Goal: Obtain resource: Obtain resource

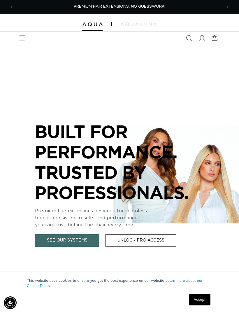
click at [202, 35] on icon at bounding box center [202, 38] width 6 height 6
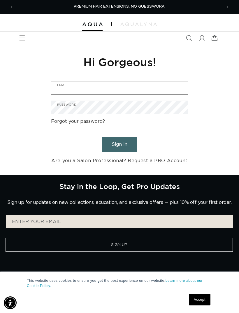
type input "veracorinna@aol.com"
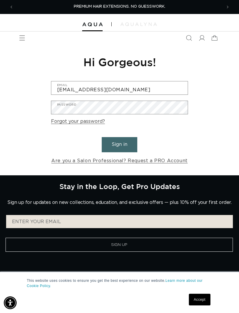
click at [120, 144] on button "Sign in" at bounding box center [120, 144] width 36 height 15
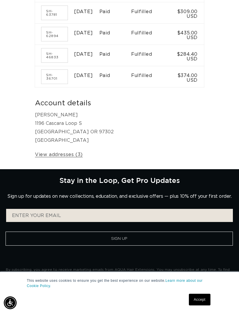
scroll to position [0, 416]
click at [204, 305] on link "Accept" at bounding box center [200, 300] width 22 height 12
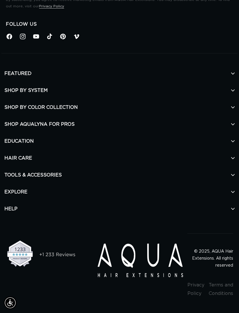
click at [20, 176] on h2 "TOOLS & ACCESSORIES" at bounding box center [119, 174] width 230 height 17
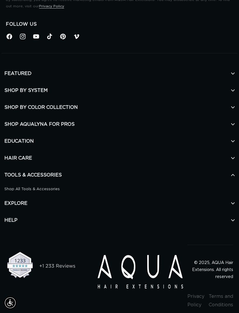
scroll to position [0, 0]
click at [11, 165] on h2 "HAIR CARE" at bounding box center [119, 158] width 230 height 17
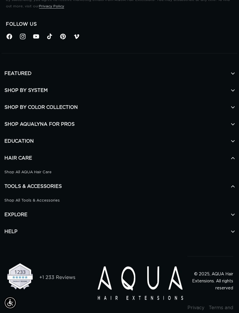
scroll to position [0, 208]
click at [10, 146] on h2 "EDUCATION" at bounding box center [119, 141] width 230 height 17
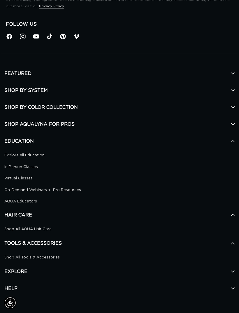
click at [230, 129] on h2 "SHOP AQUALYNA FOR PROS" at bounding box center [119, 124] width 230 height 17
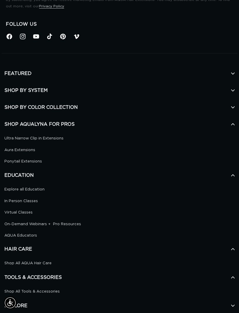
scroll to position [0, 0]
click at [233, 109] on icon at bounding box center [232, 107] width 3 height 3
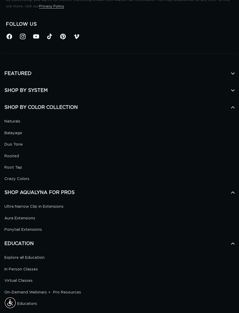
scroll to position [0, 416]
click at [234, 75] on icon at bounding box center [232, 73] width 3 height 3
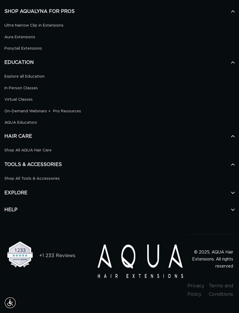
scroll to position [651, 0]
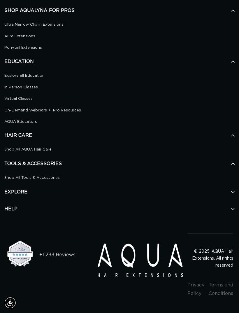
click at [232, 194] on icon at bounding box center [232, 191] width 3 height 3
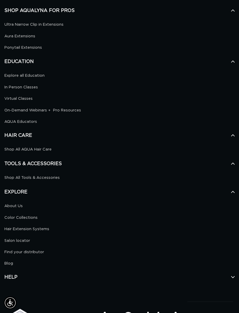
scroll to position [0, 0]
click at [232, 280] on h2 "HELP" at bounding box center [119, 276] width 230 height 17
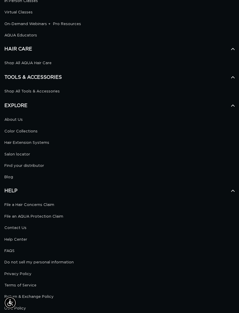
scroll to position [0, 416]
click at [18, 158] on link "Salon locator" at bounding box center [117, 154] width 226 height 7
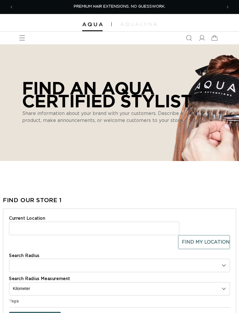
select select "m"
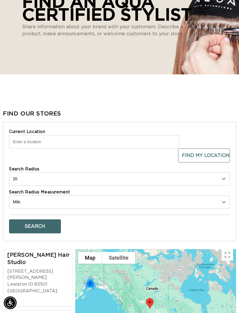
scroll to position [0, 208]
click at [141, 138] on input "Current Location" at bounding box center [94, 141] width 170 height 13
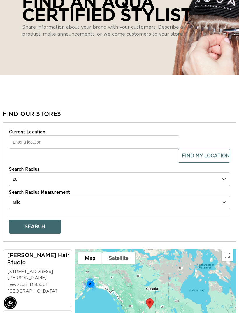
type input "1196 Cascara Loop S"
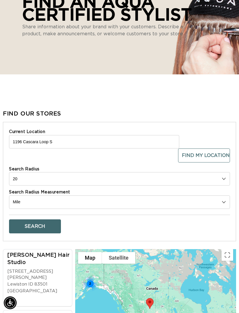
scroll to position [0, 416]
click at [52, 223] on button "Search" at bounding box center [35, 226] width 52 height 14
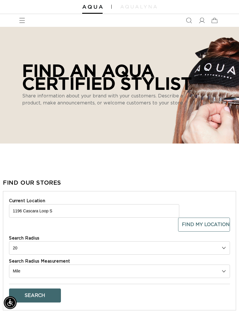
scroll to position [0, 0]
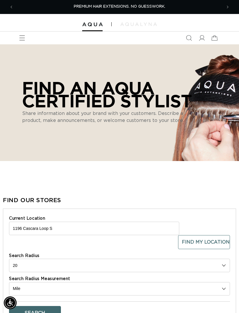
click at [214, 38] on icon at bounding box center [214, 37] width 13 height 13
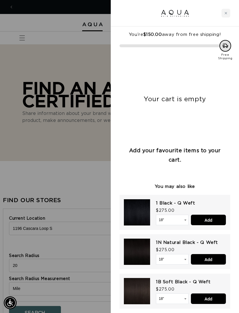
scroll to position [0, 208]
click at [217, 21] on div at bounding box center [175, 13] width 128 height 27
click at [226, 11] on div "Close cart" at bounding box center [226, 13] width 9 height 9
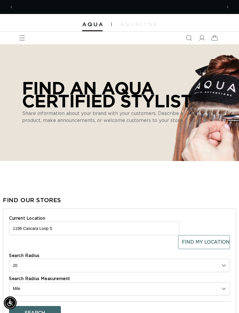
scroll to position [0, 0]
click at [25, 40] on icon "Menu" at bounding box center [22, 38] width 6 height 6
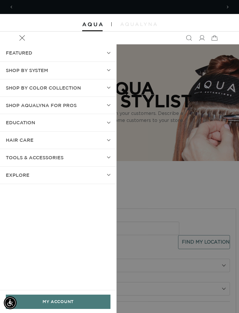
scroll to position [0, 208]
click at [108, 104] on icon at bounding box center [108, 105] width 3 height 2
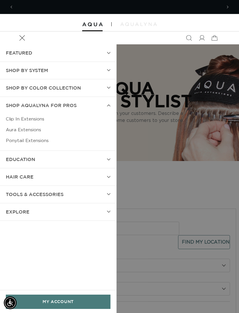
scroll to position [0, 0]
click at [108, 160] on summary "EDUCATION" at bounding box center [58, 159] width 116 height 17
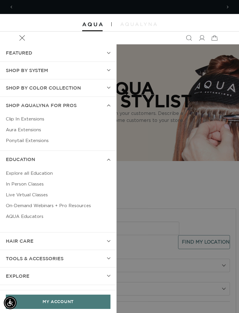
scroll to position [0, 208]
click at [34, 157] on span "EDUCATION" at bounding box center [20, 159] width 29 height 8
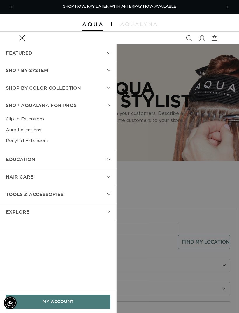
click at [14, 156] on span "EDUCATION" at bounding box center [20, 159] width 29 height 8
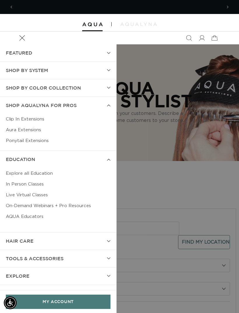
scroll to position [0, 0]
click at [80, 205] on link "On-Demand Webinars + Pro Resources" at bounding box center [58, 205] width 105 height 11
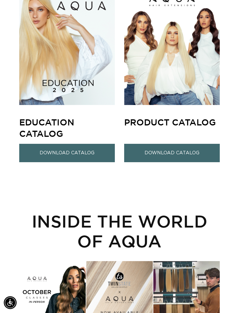
scroll to position [458, 0]
click at [210, 152] on link "Download Catalog" at bounding box center [172, 153] width 96 height 18
click at [84, 147] on link "Download Catalog" at bounding box center [67, 153] width 96 height 18
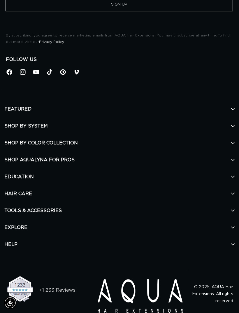
scroll to position [0, 0]
click at [230, 208] on h2 "TOOLS & ACCESSORIES" at bounding box center [119, 210] width 230 height 17
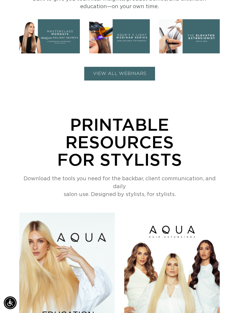
scroll to position [224, 0]
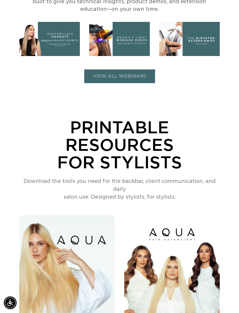
click at [166, 158] on p "Printable Resources For Stylists" at bounding box center [119, 144] width 201 height 52
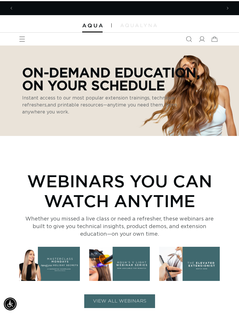
scroll to position [0, 208]
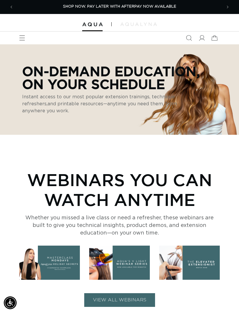
click at [22, 33] on span "Menu" at bounding box center [22, 37] width 13 height 13
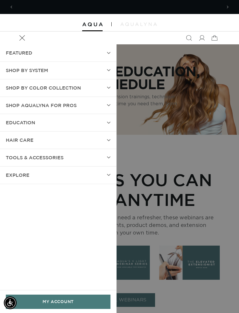
scroll to position [0, 0]
click at [79, 172] on summary "EXPLORE" at bounding box center [58, 174] width 116 height 17
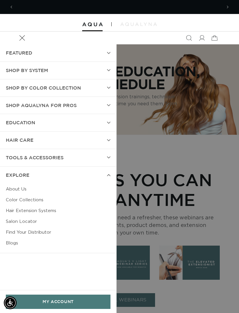
scroll to position [0, 416]
click at [173, 38] on header "FEATURED Last Chance SHOP BY SYSTEM Q Weft Hand Tied Weft Machine Weft Tape In …" at bounding box center [119, 37] width 239 height 13
click at [183, 36] on span "Search" at bounding box center [188, 37] width 13 height 13
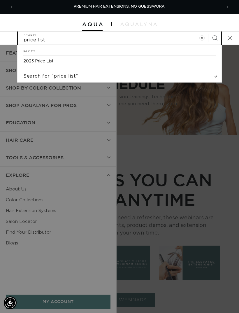
type input "price list"
click at [215, 38] on button "Search" at bounding box center [214, 37] width 13 height 13
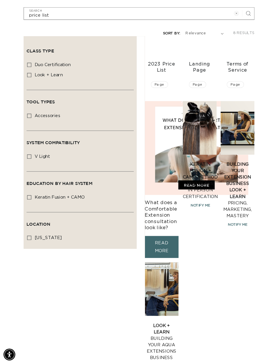
scroll to position [0, 493]
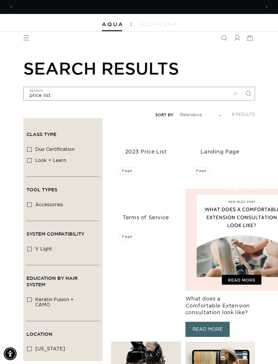
click at [153, 156] on link "2023 Price List" at bounding box center [146, 152] width 64 height 7
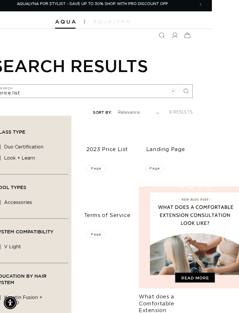
scroll to position [0, 27]
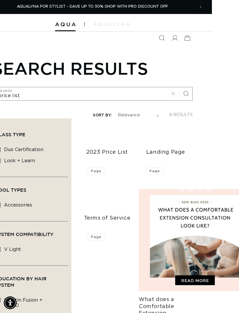
click at [117, 150] on link "2023 Price List" at bounding box center [107, 152] width 48 height 7
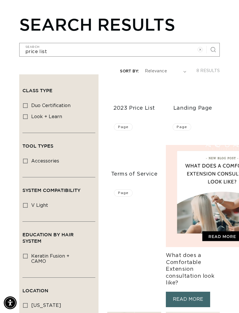
click at [122, 112] on link "2023 Price List" at bounding box center [134, 108] width 48 height 7
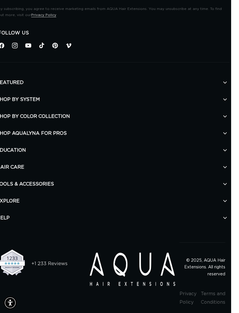
scroll to position [0, 0]
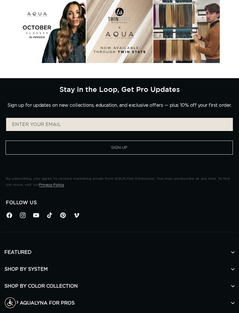
scroll to position [0, 208]
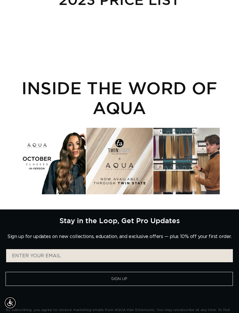
click at [122, 102] on h2 "INSIDE THE WORD OF AQUA" at bounding box center [119, 98] width 201 height 40
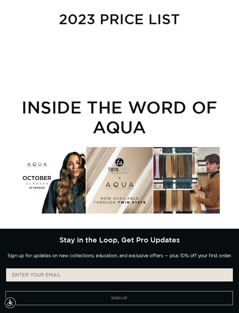
scroll to position [2, 0]
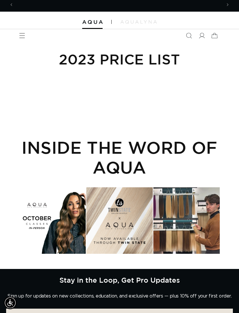
click at [150, 58] on h1 "2023 Price List" at bounding box center [119, 59] width 187 height 18
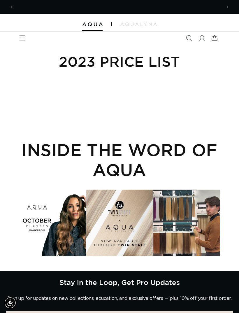
scroll to position [0, 0]
click at [182, 146] on h2 "INSIDE THE WORD OF AQUA" at bounding box center [119, 160] width 201 height 40
click at [185, 139] on div "INSIDE THE WORD OF AQUA" at bounding box center [119, 191] width 201 height 130
click at [154, 66] on h1 "2023 Price List" at bounding box center [119, 61] width 187 height 18
click at [154, 65] on h1 "2023 Price List" at bounding box center [119, 61] width 187 height 18
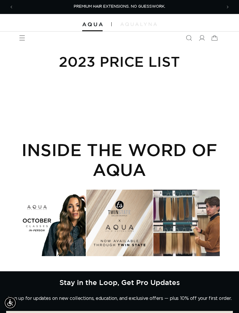
click at [149, 64] on h1 "2023 Price List" at bounding box center [119, 61] width 187 height 18
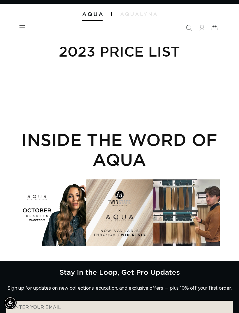
scroll to position [10, 0]
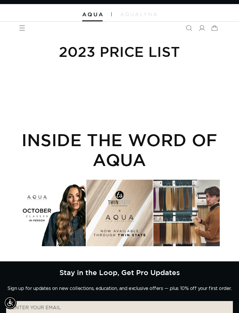
click at [55, 208] on div "Instagram post opens in a popup" at bounding box center [52, 213] width 66 height 66
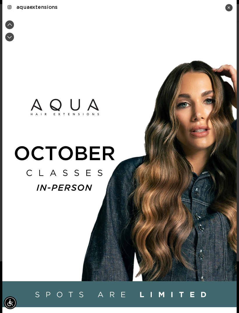
scroll to position [0, 0]
click at [231, 5] on div "✕" at bounding box center [228, 7] width 7 height 7
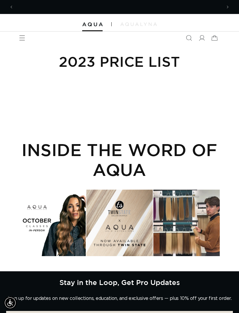
scroll to position [0, 208]
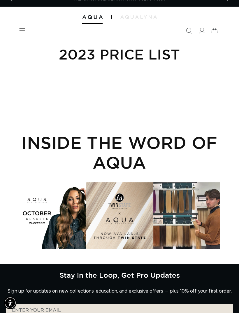
scroll to position [10, 0]
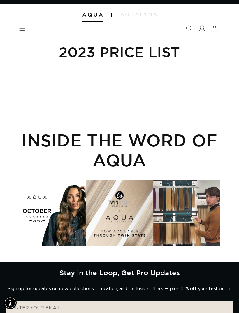
click at [144, 64] on div "2023 Price List" at bounding box center [119, 58] width 239 height 46
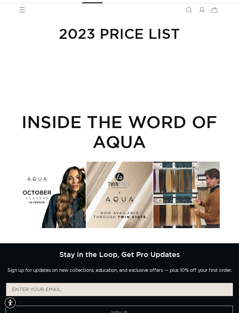
scroll to position [0, 0]
